Goal: Transaction & Acquisition: Download file/media

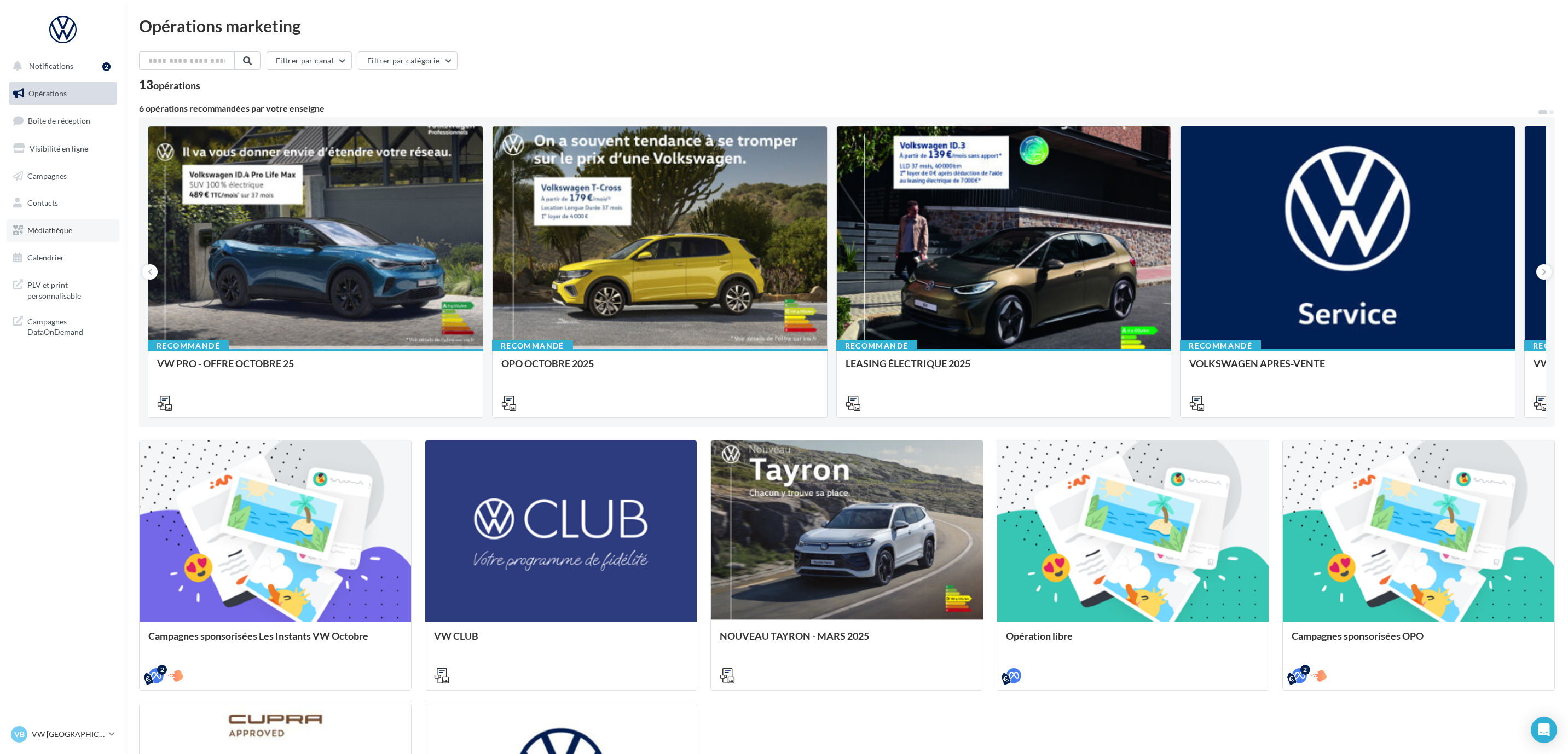
click at [52, 227] on span "Médiathèque" at bounding box center [50, 230] width 45 height 9
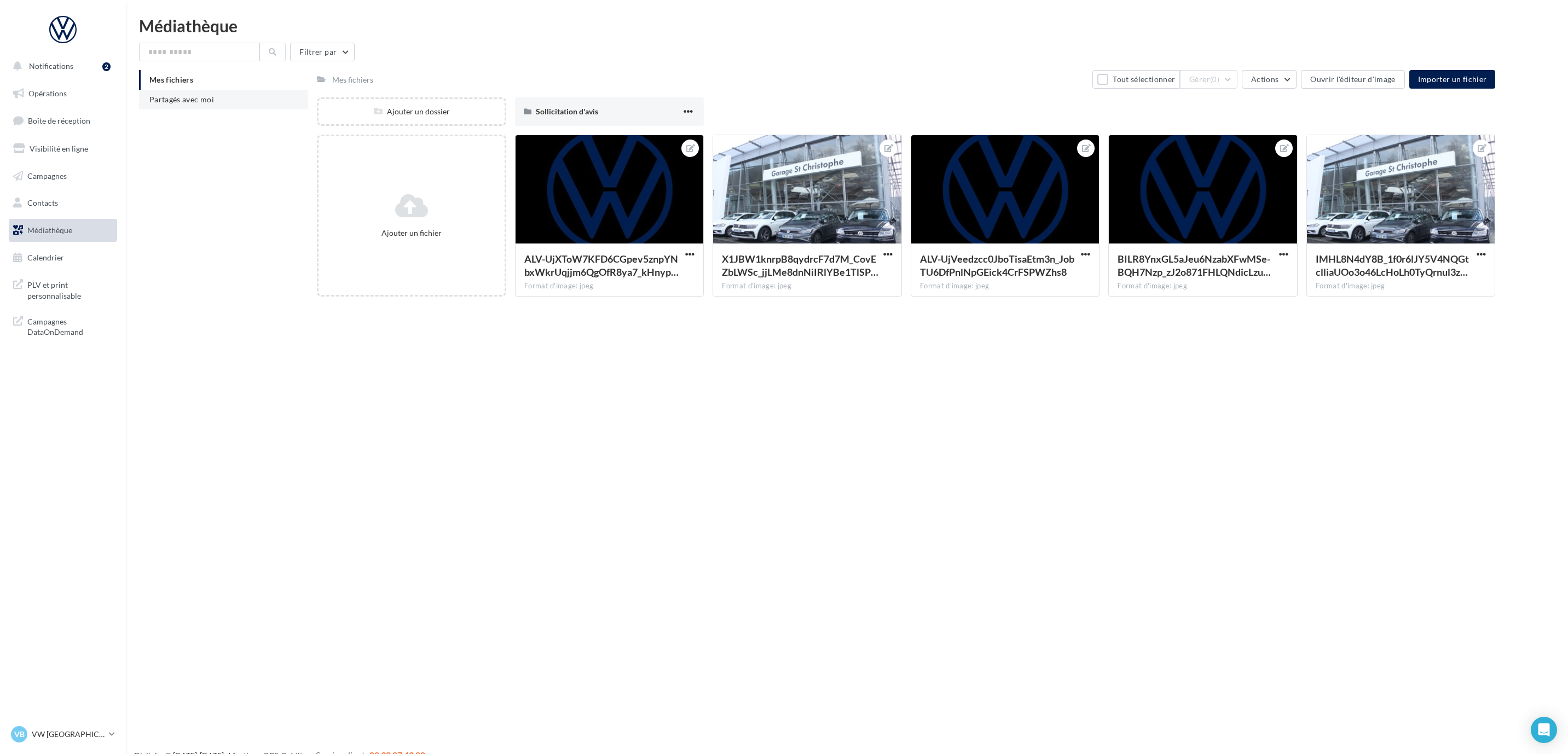
click at [178, 97] on span "Partagés avec moi" at bounding box center [181, 99] width 64 height 9
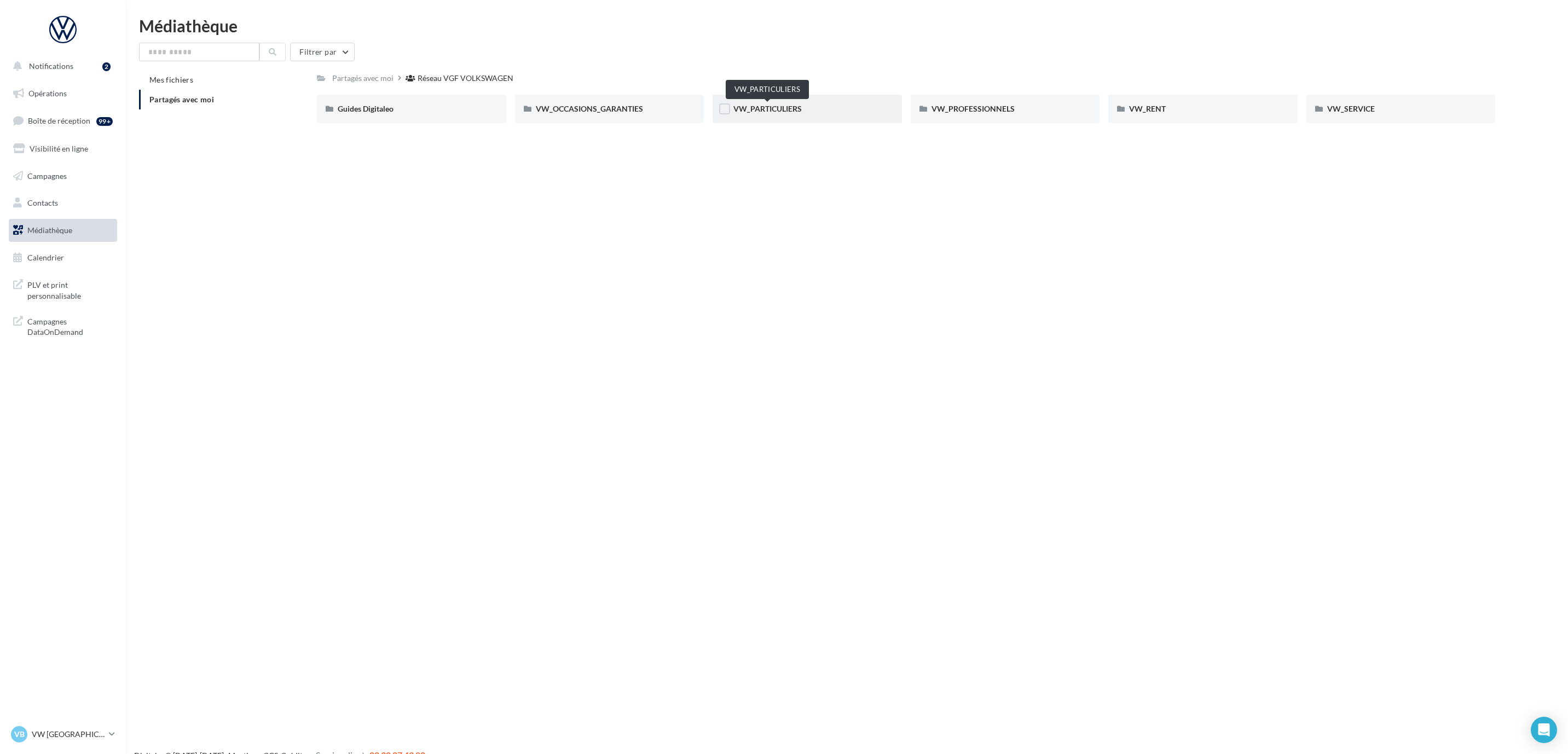
click at [787, 112] on span "VW_PARTICULIERS" at bounding box center [768, 108] width 68 height 9
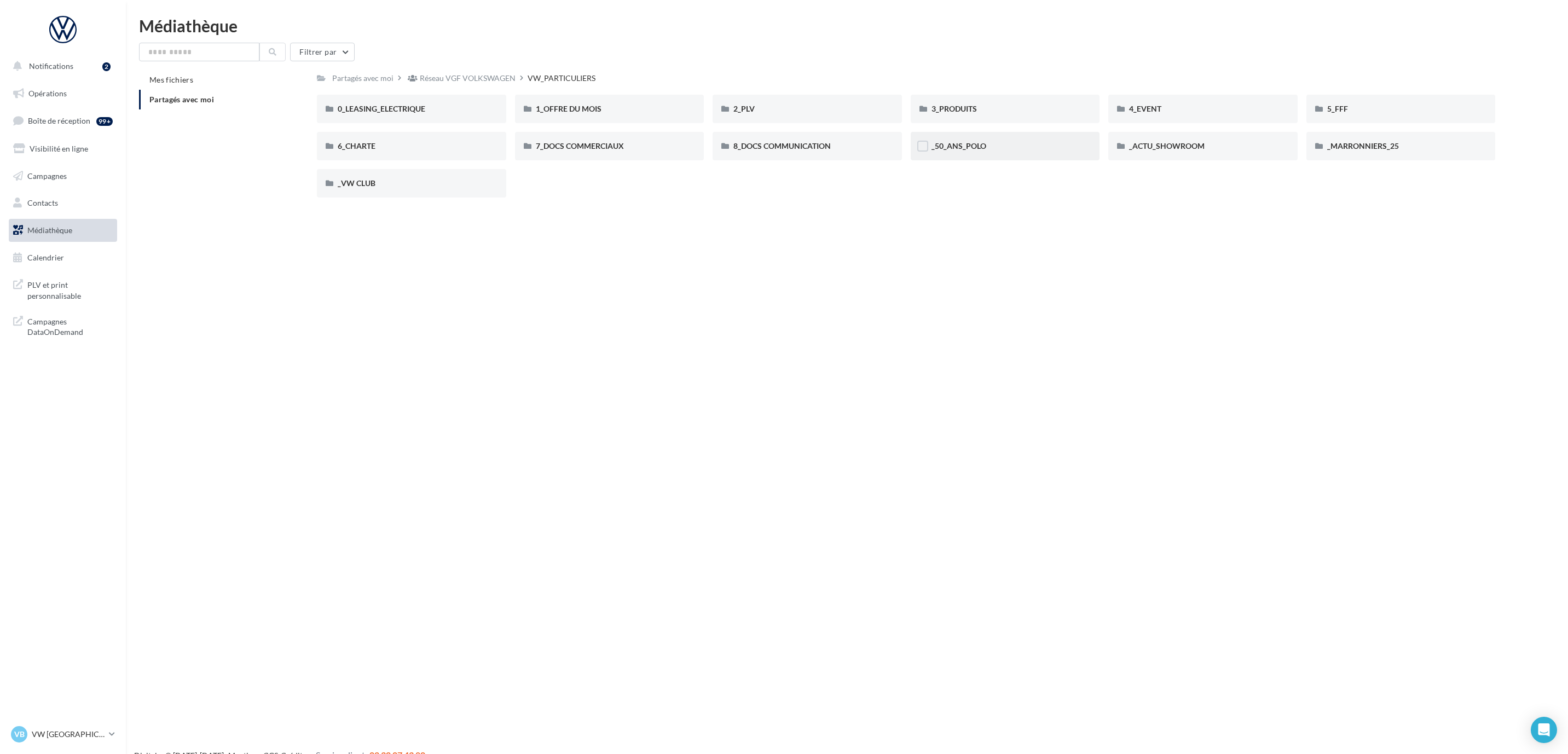
click at [972, 149] on span "_50_ANS_POLO" at bounding box center [959, 145] width 55 height 9
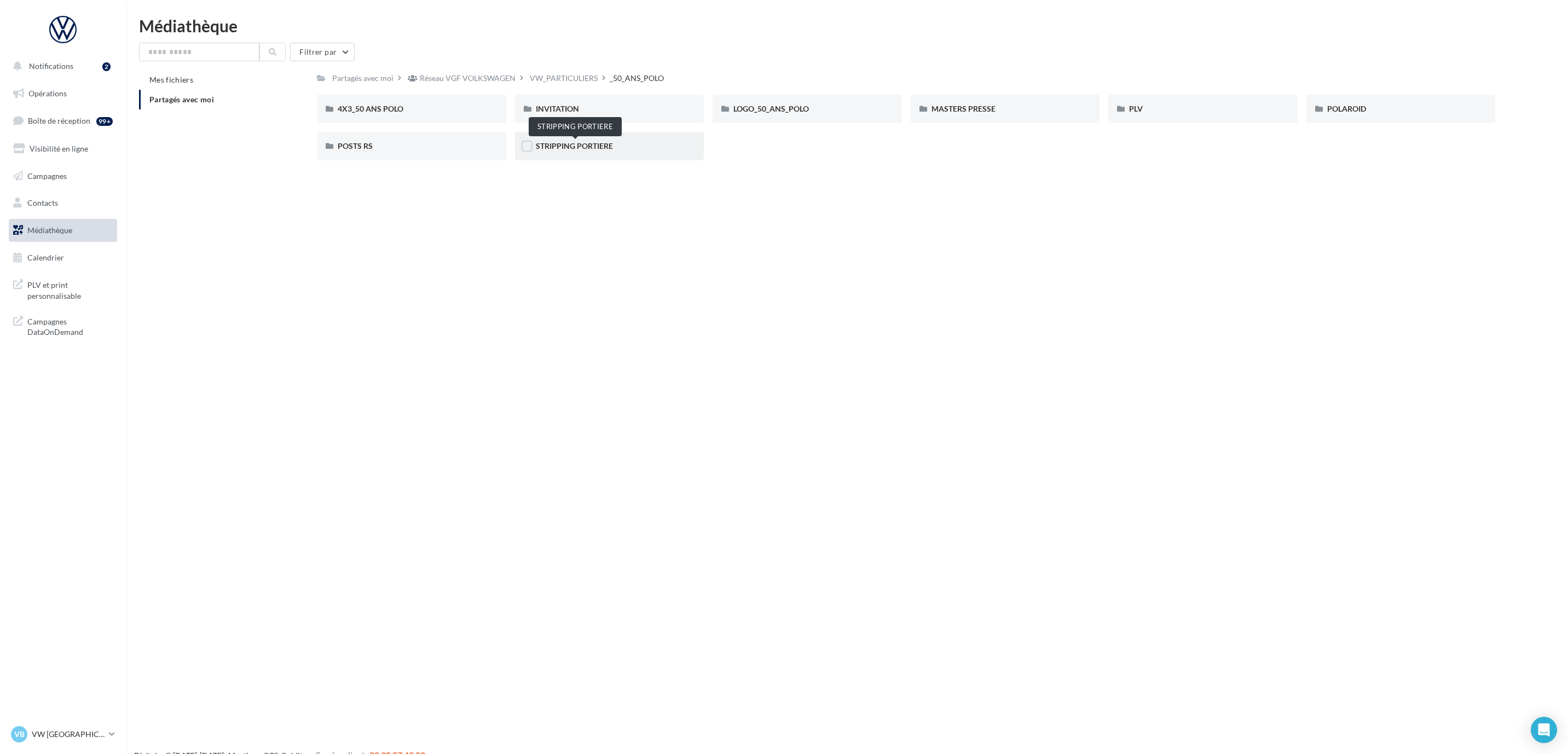
click at [598, 148] on span "STRIPPING PORTIERE" at bounding box center [574, 145] width 78 height 9
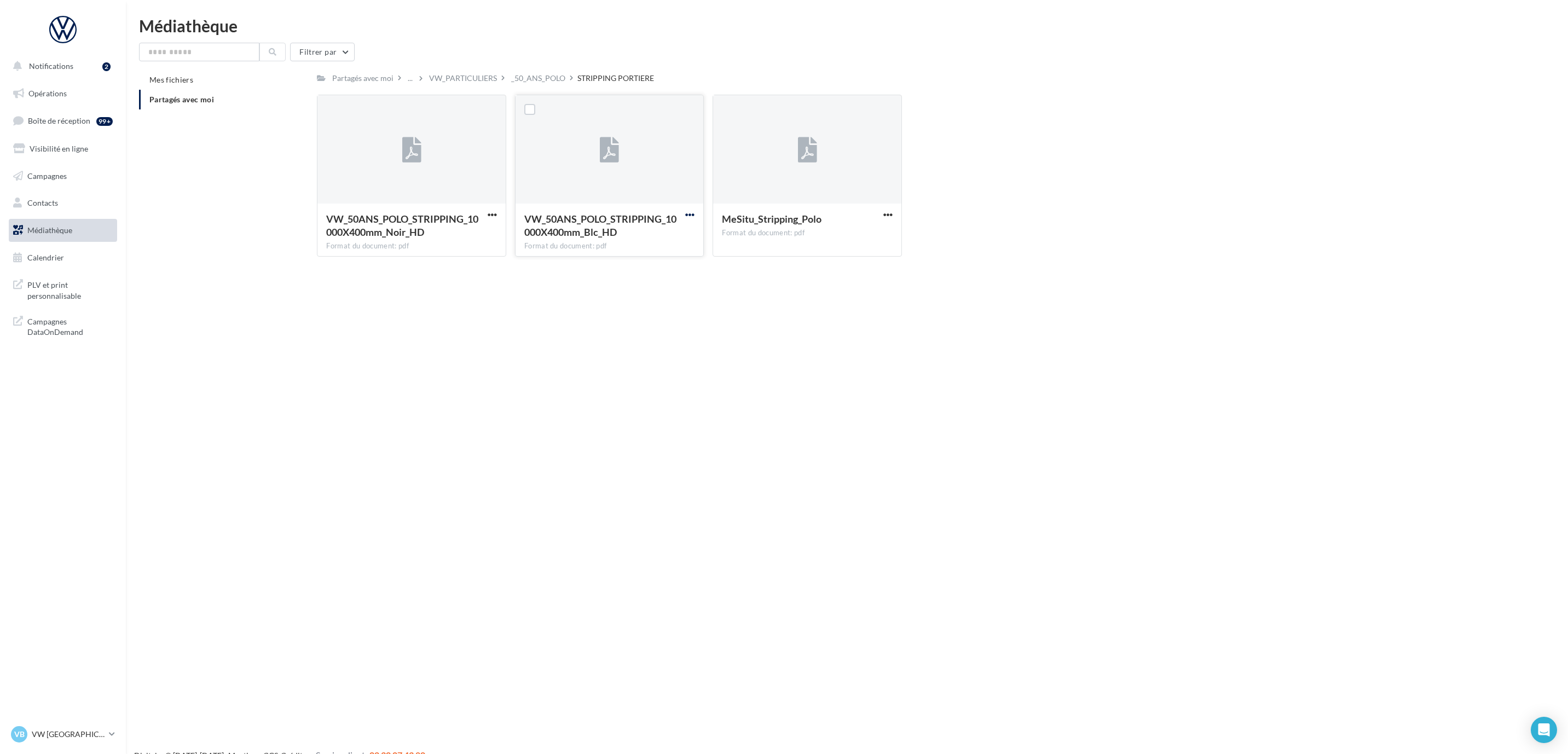
click at [686, 218] on span "button" at bounding box center [689, 214] width 9 height 9
click at [674, 232] on button "Télécharger" at bounding box center [642, 237] width 109 height 28
click at [541, 82] on div "_50_ANS_POLO" at bounding box center [538, 77] width 54 height 11
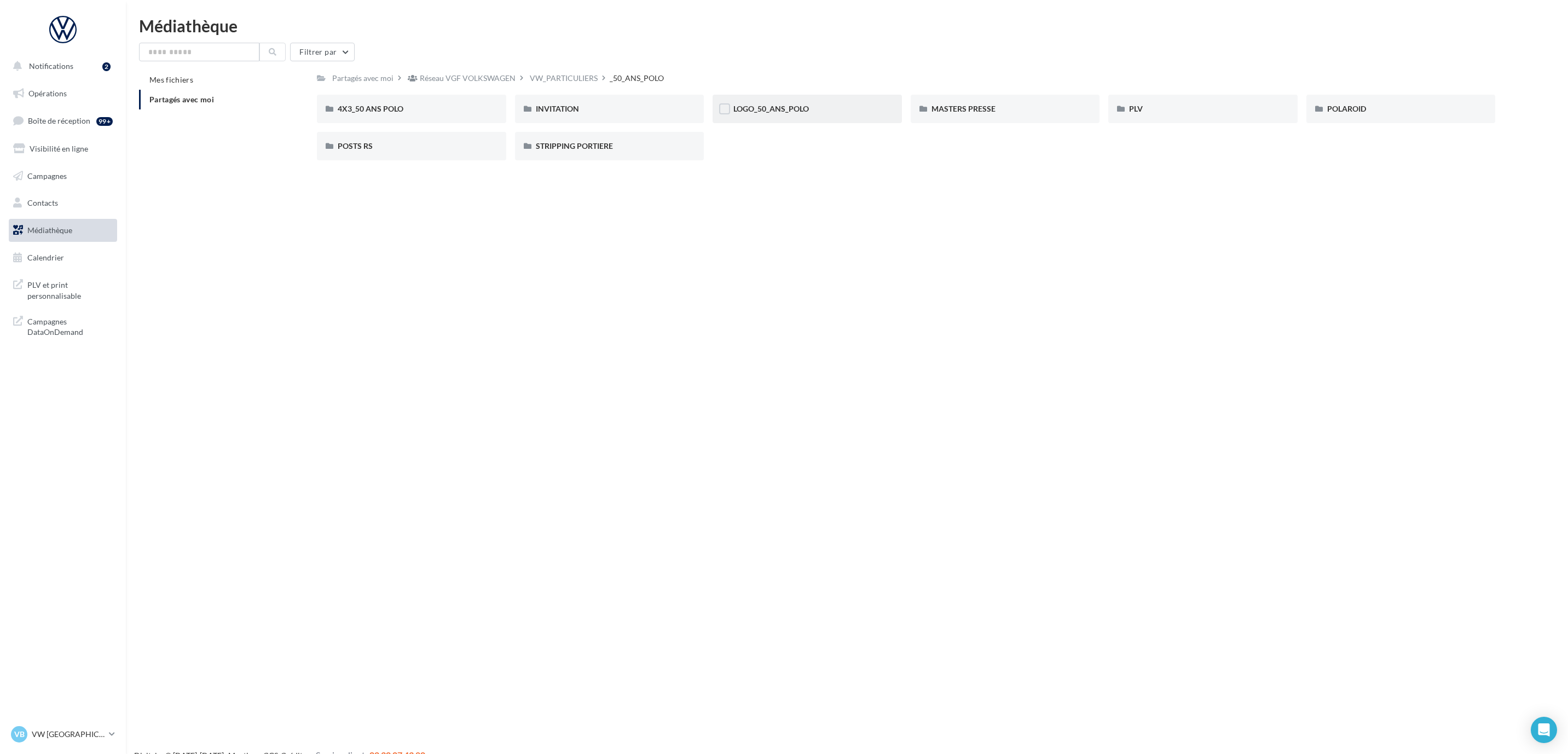
click at [763, 120] on div "LOGO_50_ANS_POLO" at bounding box center [807, 109] width 189 height 28
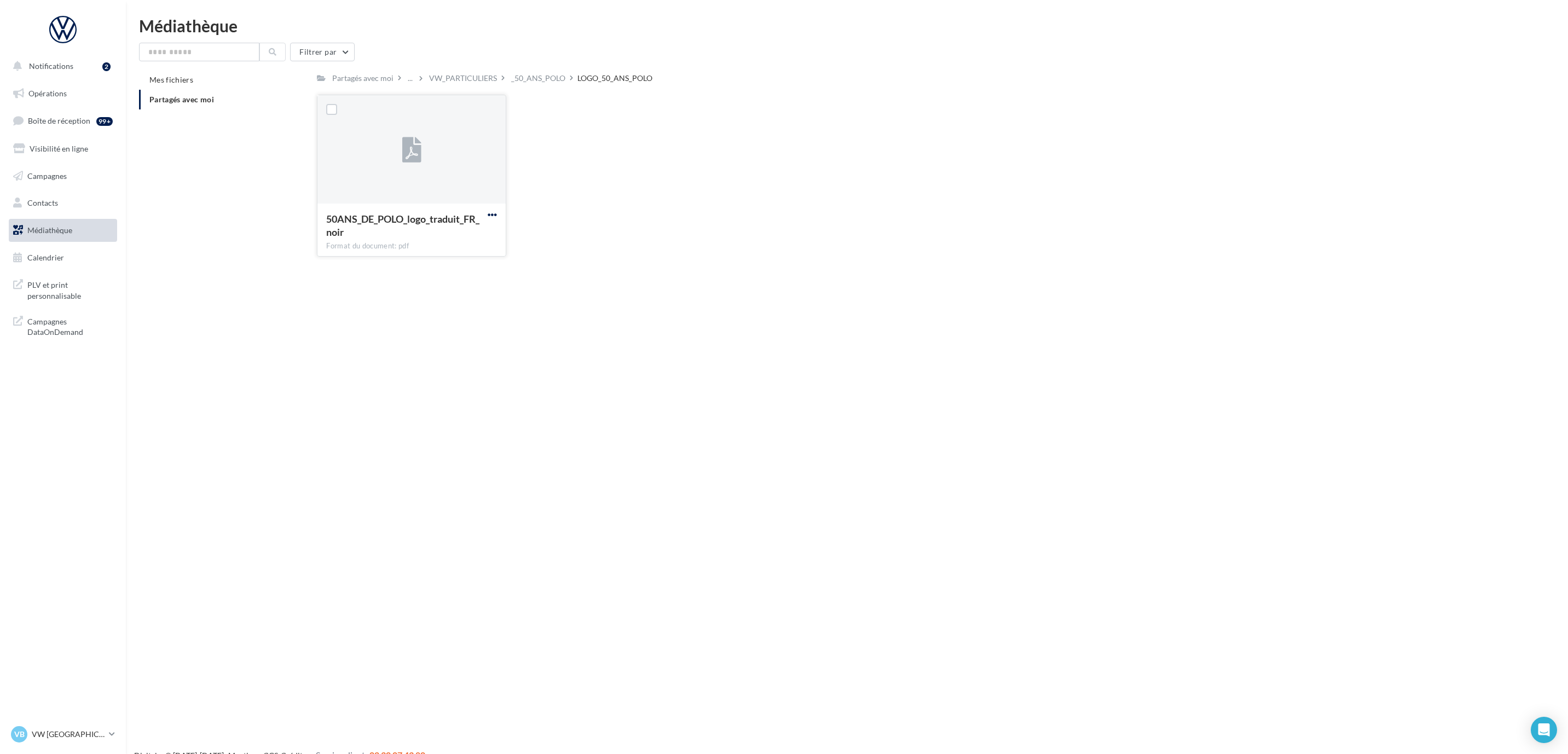
click at [495, 215] on span "button" at bounding box center [492, 214] width 9 height 9
click at [481, 233] on button "Télécharger" at bounding box center [444, 237] width 109 height 28
click at [839, 287] on div "Notifications 2 Opérations Boîte de réception 99+ Visibilité en ligne Campagnes…" at bounding box center [784, 394] width 1568 height 754
